Goal: Navigation & Orientation: Find specific page/section

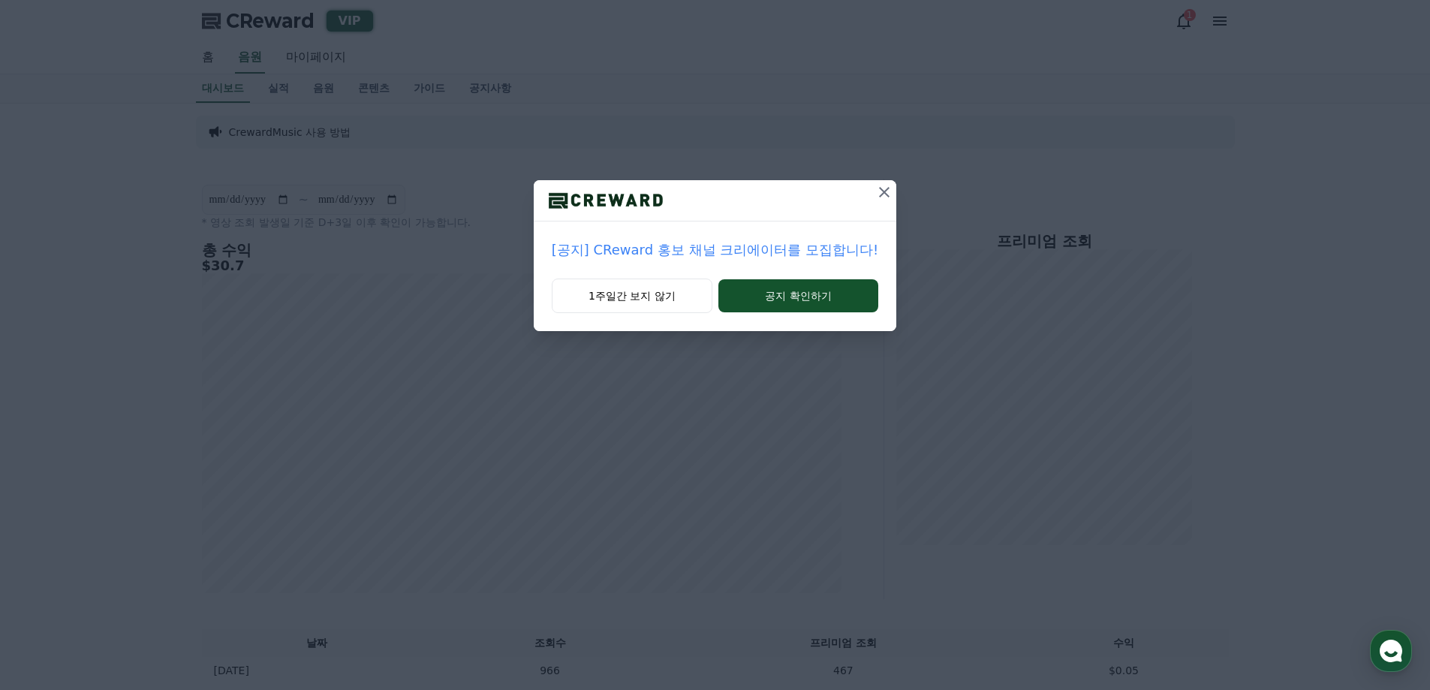
click at [878, 191] on icon at bounding box center [884, 192] width 18 height 18
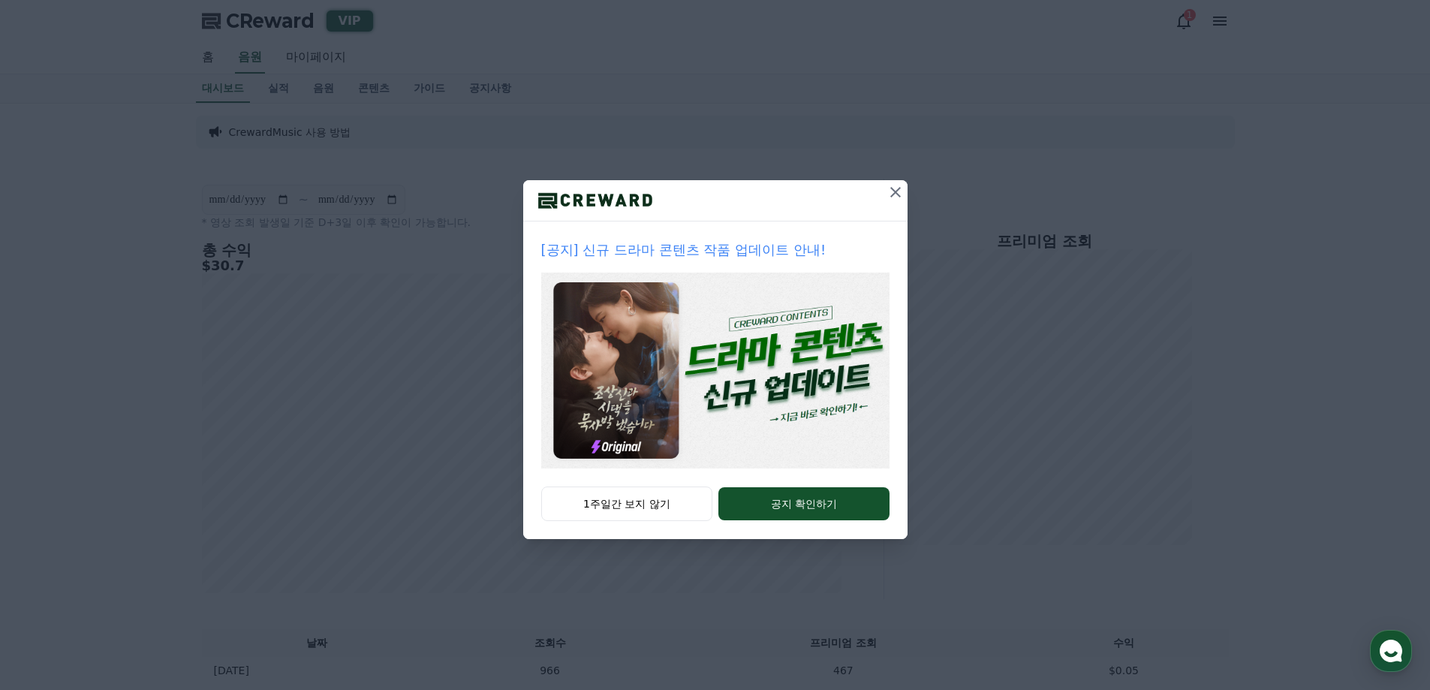
click at [890, 197] on icon at bounding box center [896, 192] width 18 height 18
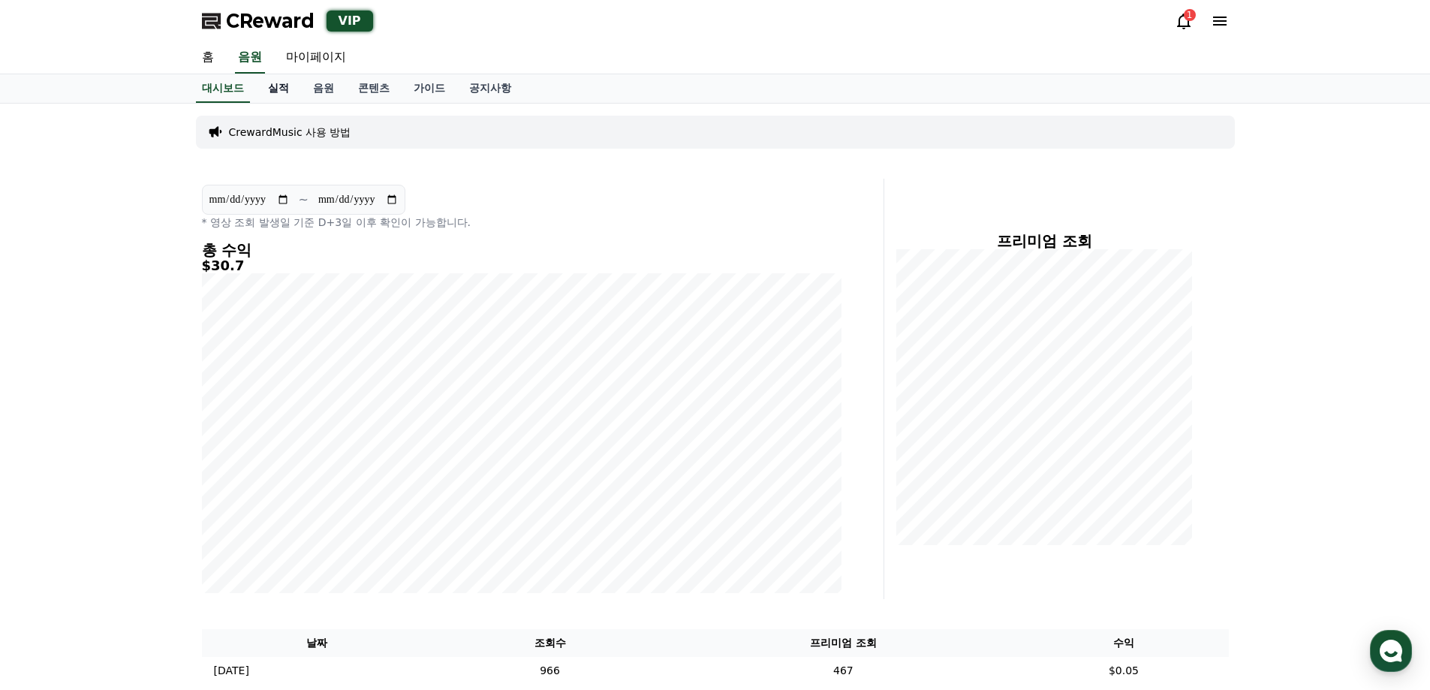
click at [278, 86] on link "실적" at bounding box center [278, 88] width 45 height 29
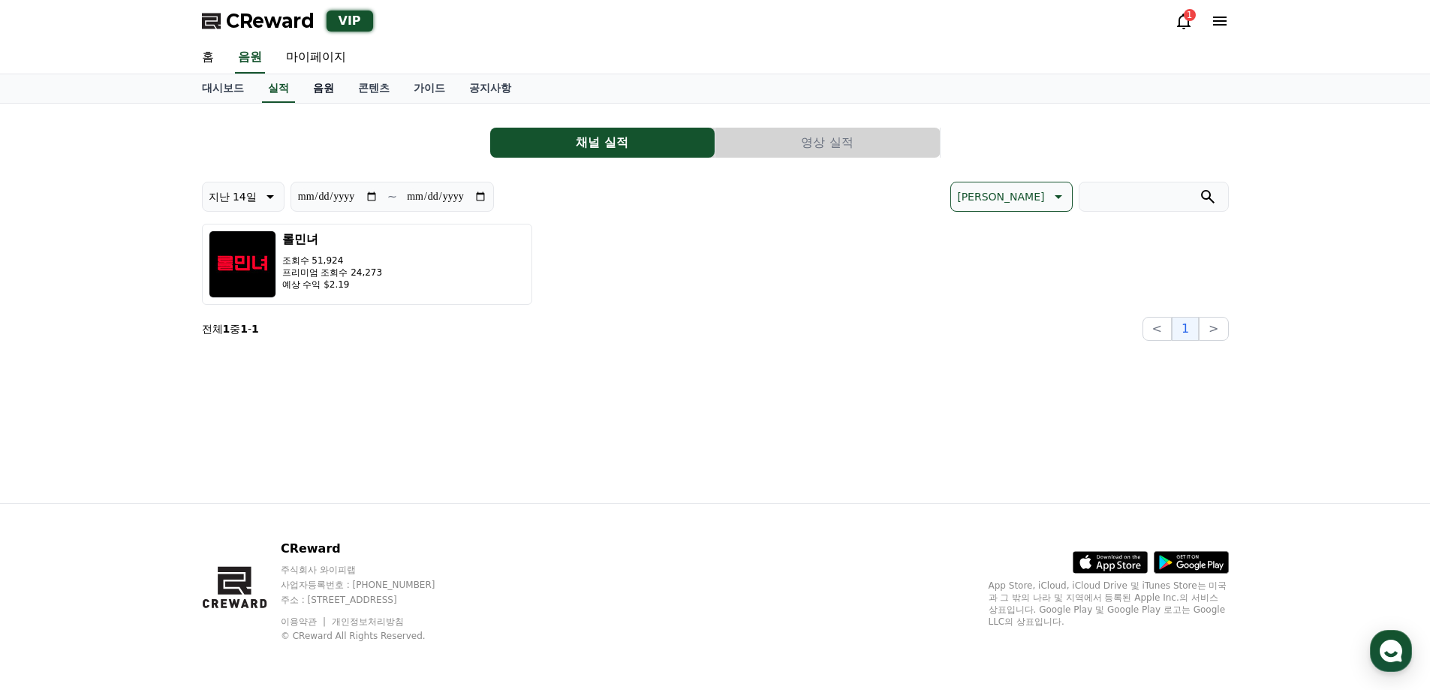
click at [323, 89] on link "음원" at bounding box center [323, 88] width 45 height 29
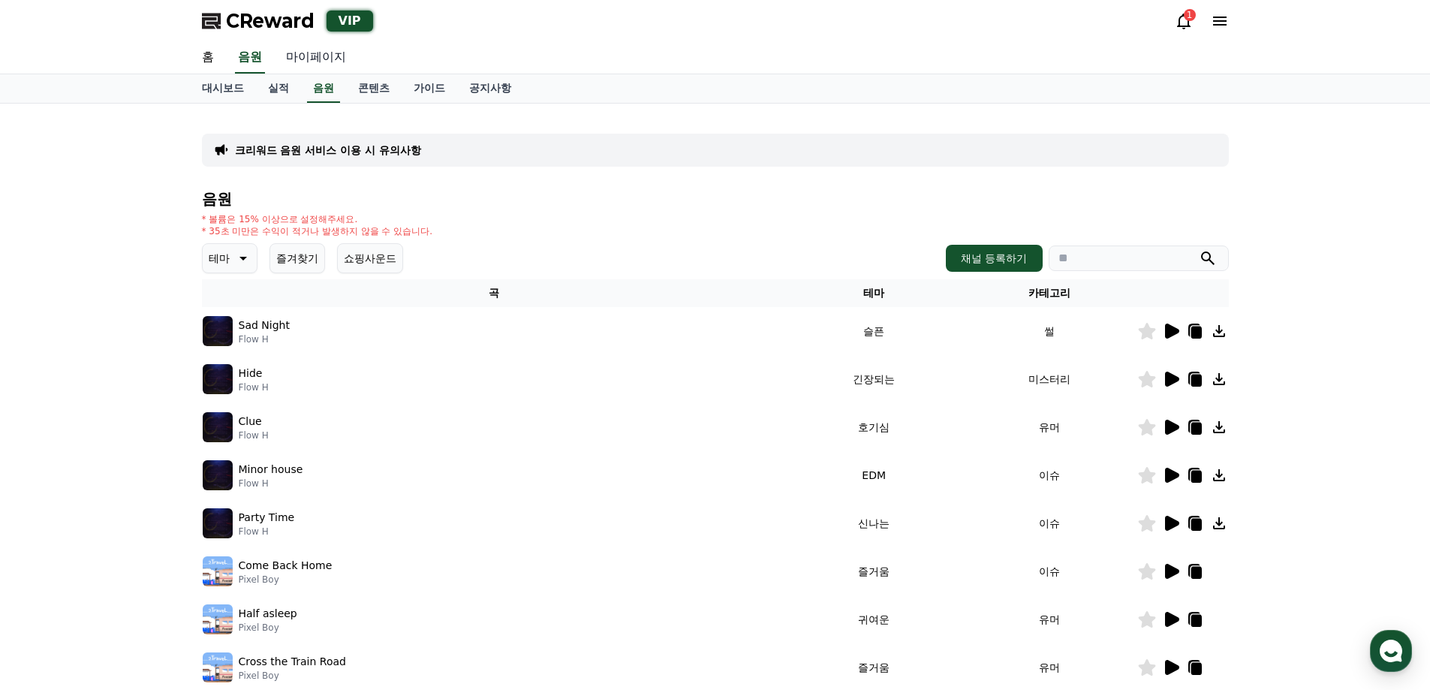
click at [322, 47] on link "마이페이지" at bounding box center [316, 58] width 84 height 32
select select "**********"
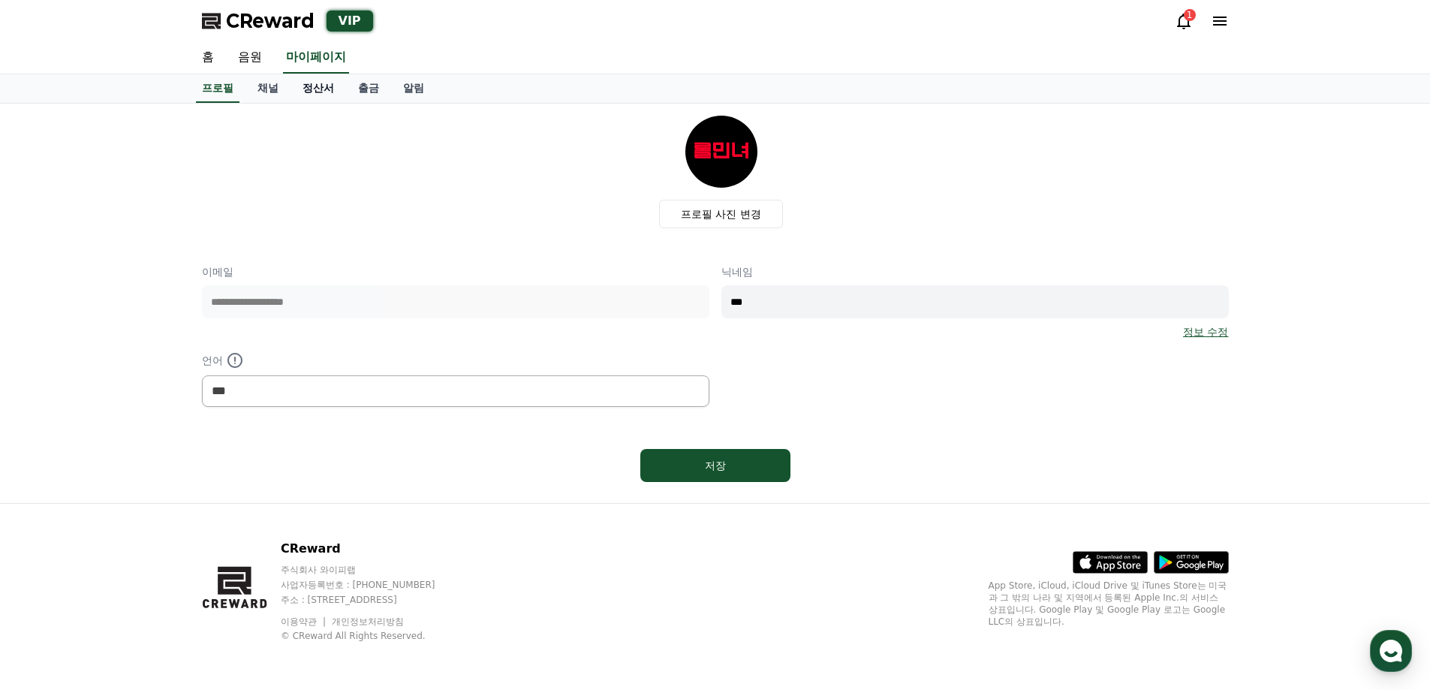
click at [315, 92] on link "정산서" at bounding box center [319, 88] width 56 height 29
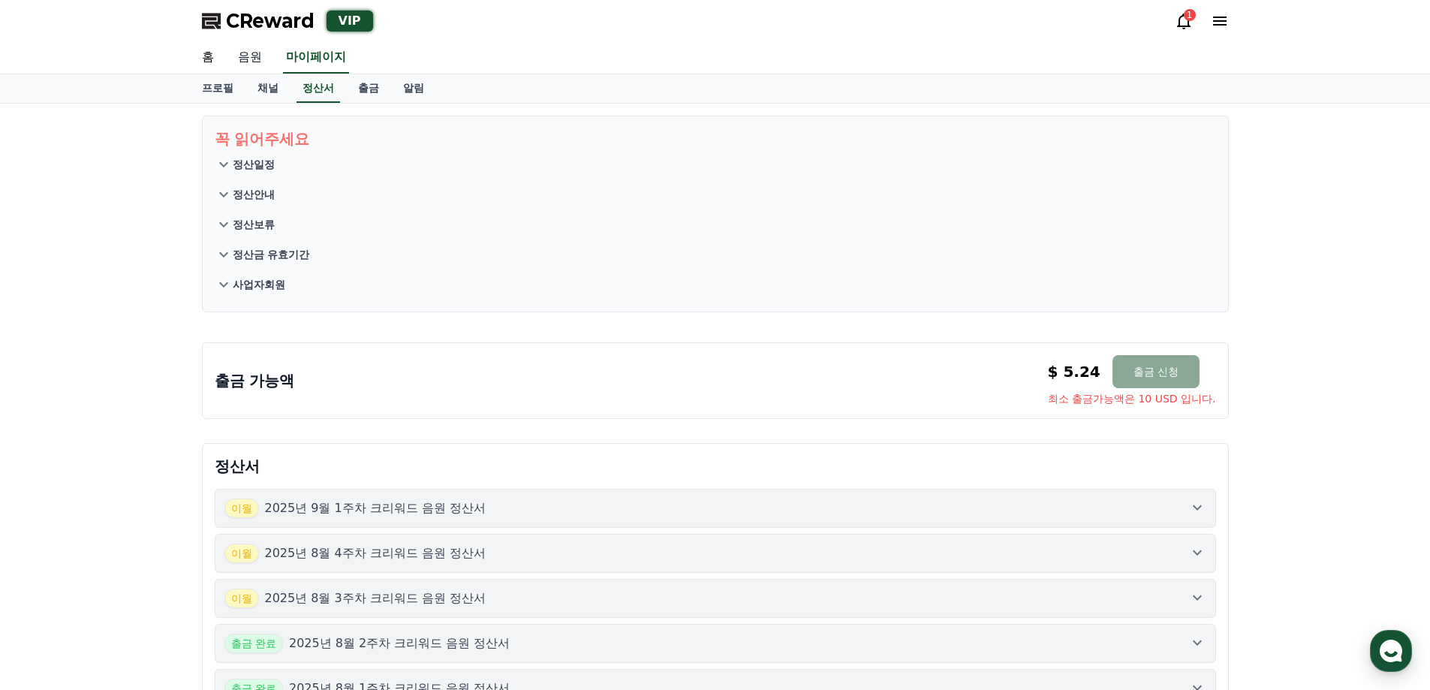
click at [251, 61] on link "음원" at bounding box center [250, 58] width 48 height 32
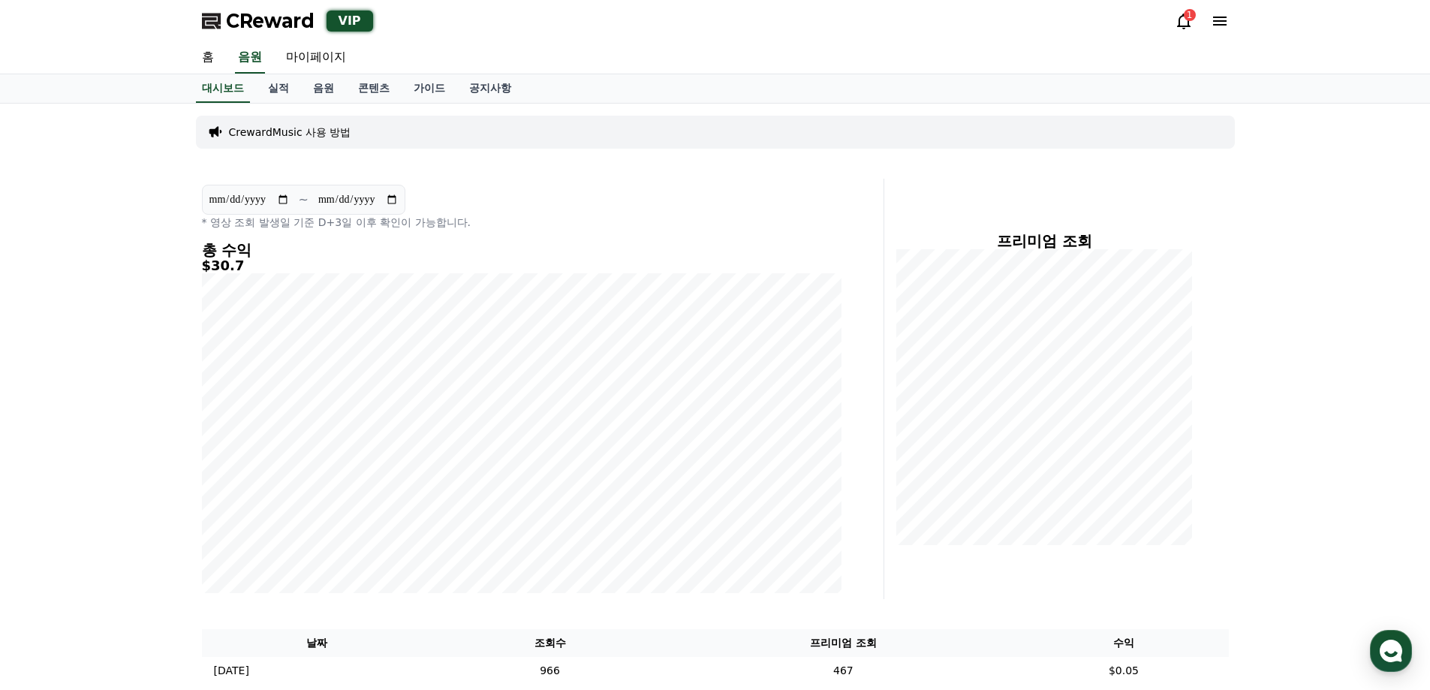
click at [1189, 23] on icon at bounding box center [1184, 22] width 14 height 16
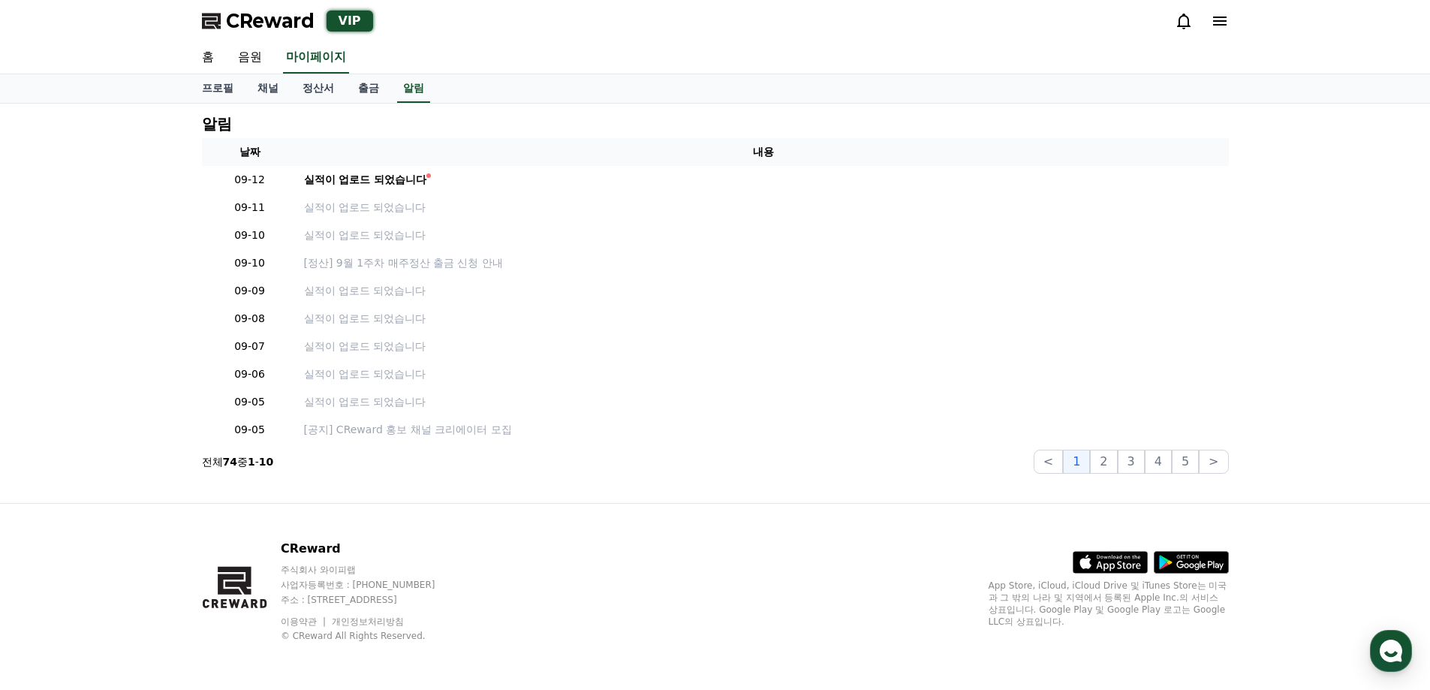
click at [1187, 23] on icon at bounding box center [1184, 21] width 18 height 18
click at [246, 55] on link "음원" at bounding box center [250, 58] width 48 height 32
